Goal: Find specific page/section: Find specific page/section

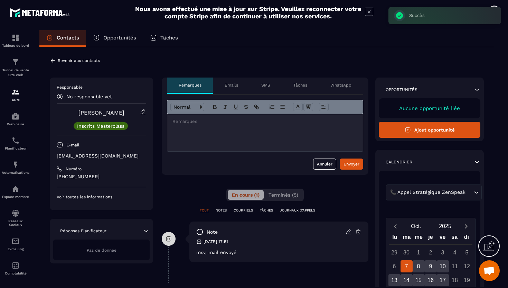
click at [107, 156] on p "[EMAIL_ADDRESS][DOMAIN_NAME]" at bounding box center [102, 155] width 90 height 7
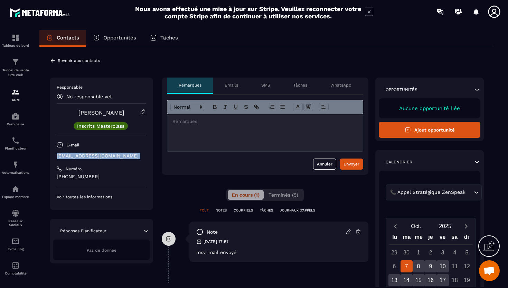
copy div "[EMAIL_ADDRESS][DOMAIN_NAME]"
click at [53, 62] on icon at bounding box center [53, 60] width 6 height 6
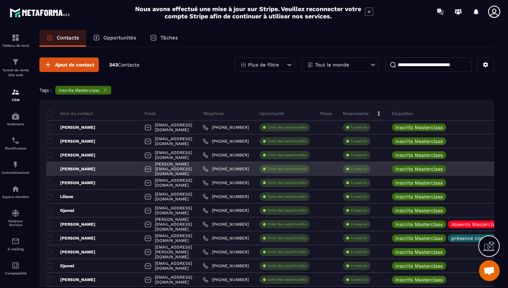
click at [88, 169] on div "[PERSON_NAME]" at bounding box center [92, 169] width 93 height 14
